Goal: Ask a question: Seek information or help from site administrators or community

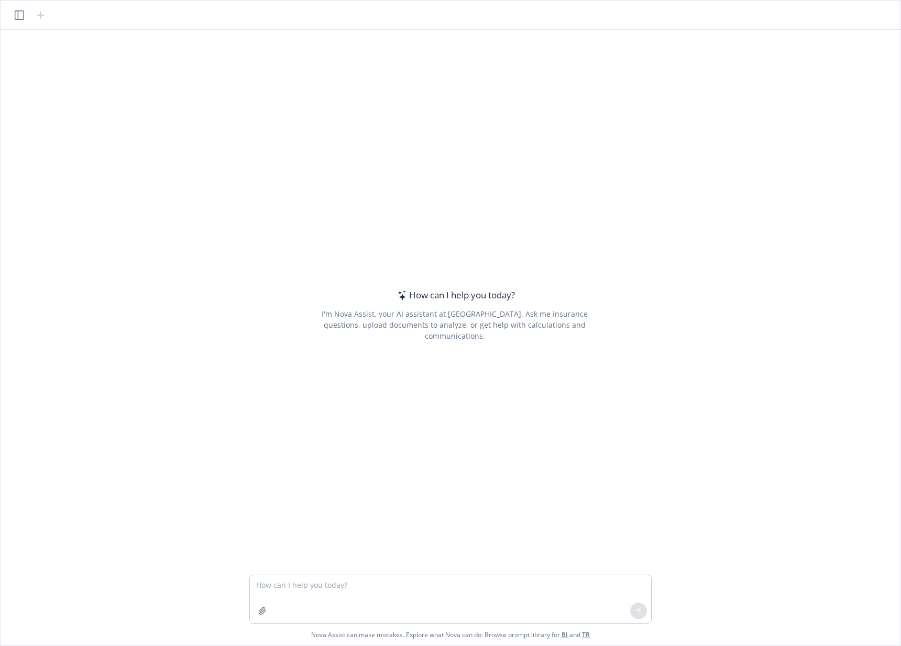
click at [16, 19] on icon "button" at bounding box center [19, 14] width 9 height 9
click at [60, 162] on button "Inquiry About Benefits" at bounding box center [63, 163] width 108 height 17
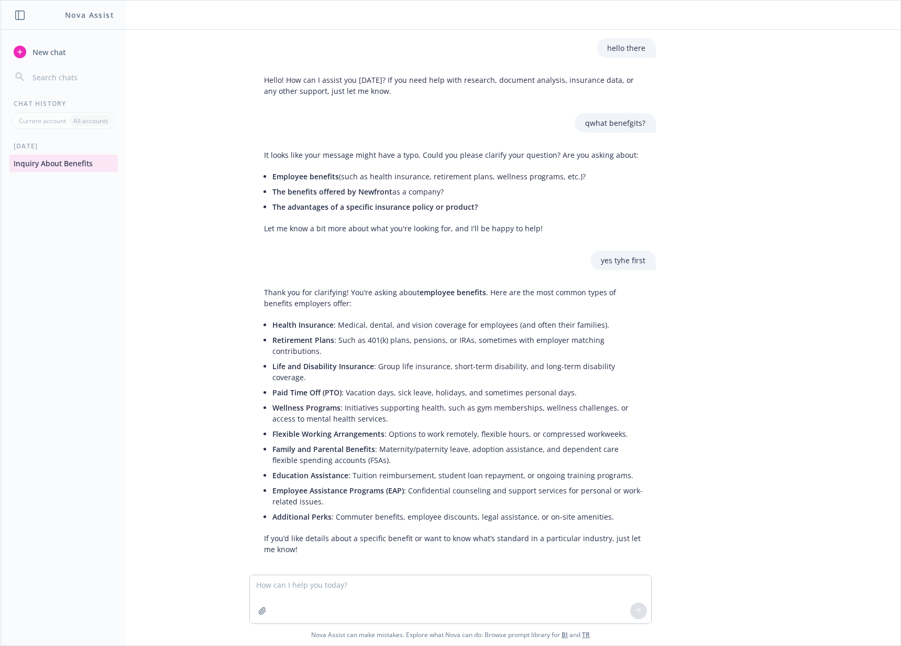
click at [45, 121] on p "Current account" at bounding box center [42, 120] width 47 height 9
click at [94, 125] on p "All accounts" at bounding box center [90, 120] width 35 height 9
click at [50, 122] on p "Current account" at bounding box center [42, 120] width 47 height 9
click at [432, 316] on div "Thank you for clarifying! You’re asking about employee benefits . Here are the …" at bounding box center [455, 420] width 402 height 276
click at [488, 300] on p "Thank you for clarifying! You’re asking about employee benefits . Here are the …" at bounding box center [454, 298] width 381 height 22
